Goal: Task Accomplishment & Management: Use online tool/utility

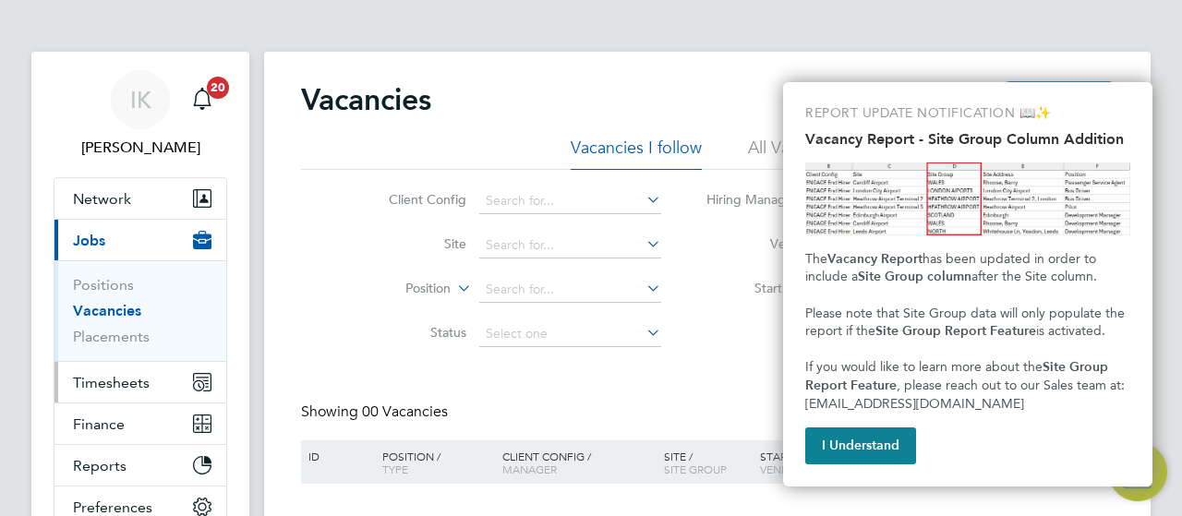
click at [107, 382] on span "Timesheets" at bounding box center [111, 383] width 77 height 18
click at [829, 459] on button "I Understand" at bounding box center [860, 446] width 111 height 37
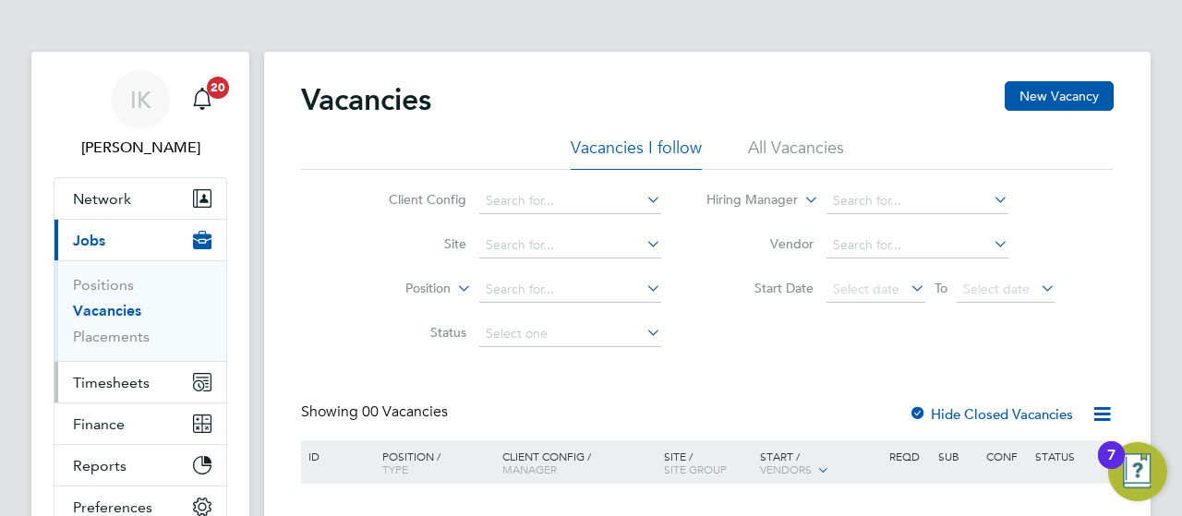
click at [133, 379] on span "Timesheets" at bounding box center [111, 383] width 77 height 18
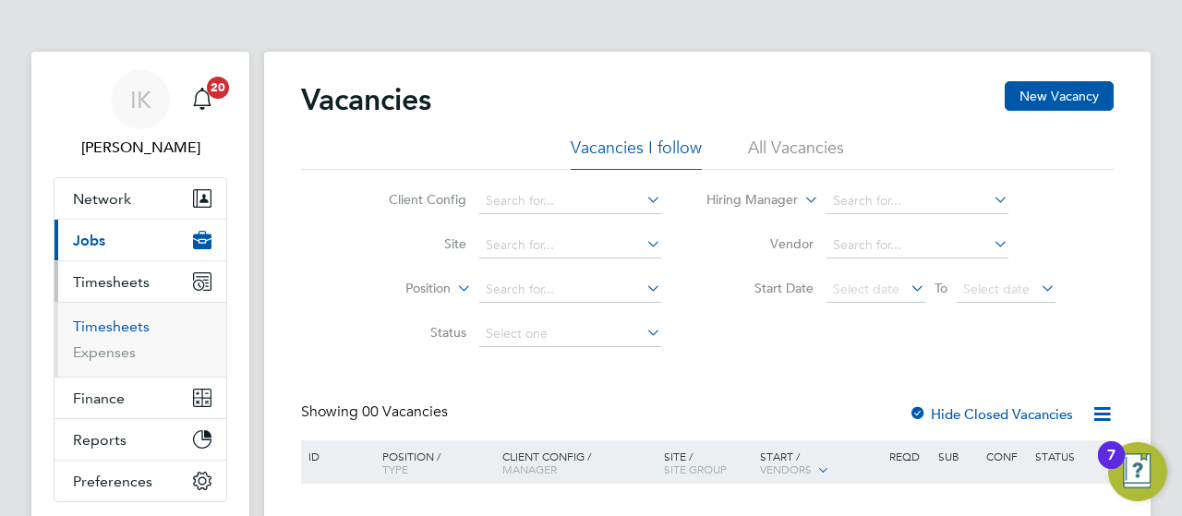
click at [131, 328] on link "Timesheets" at bounding box center [111, 327] width 77 height 18
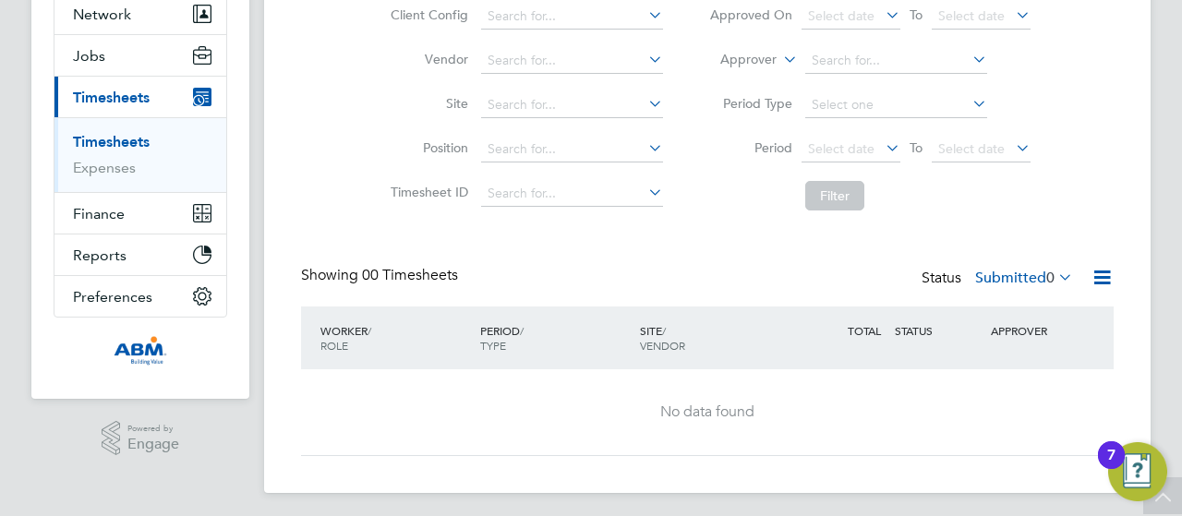
scroll to position [189, 0]
